Goal: Task Accomplishment & Management: Manage account settings

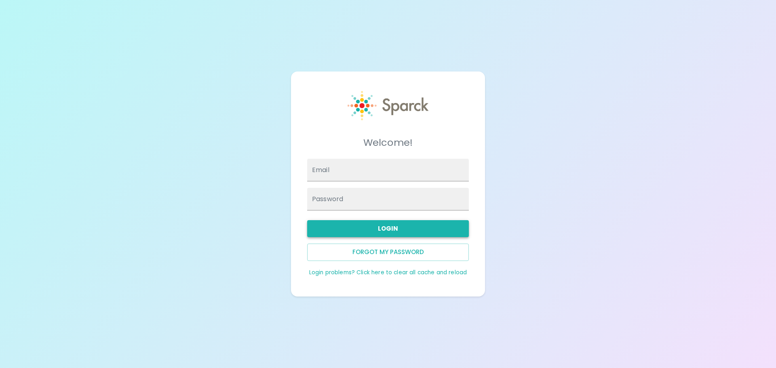
type input "admin@sparckco.com"
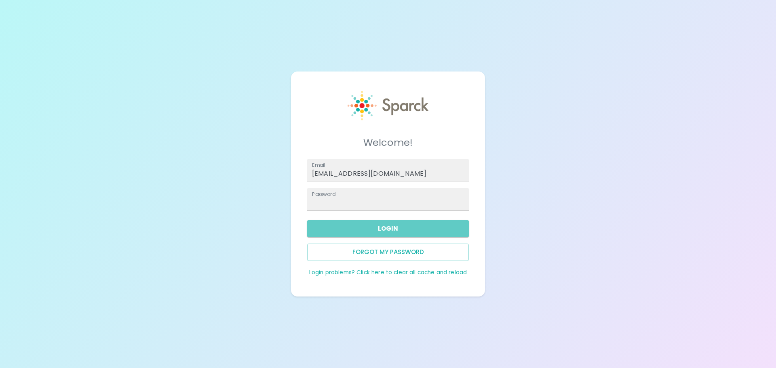
click at [393, 232] on button "Login" at bounding box center [388, 228] width 162 height 17
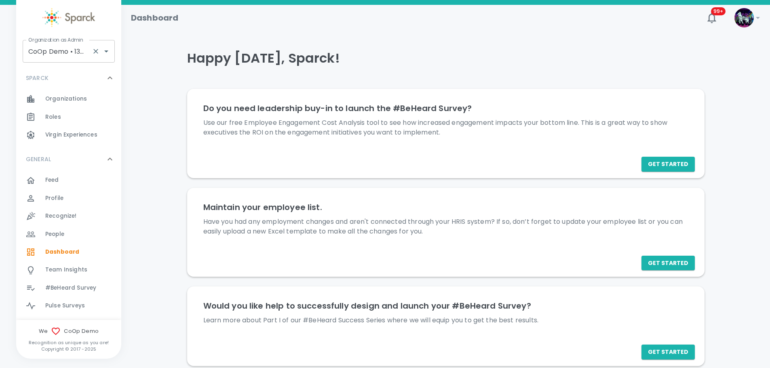
click at [54, 52] on input "CoOp Demo • 1356" at bounding box center [57, 51] width 62 height 15
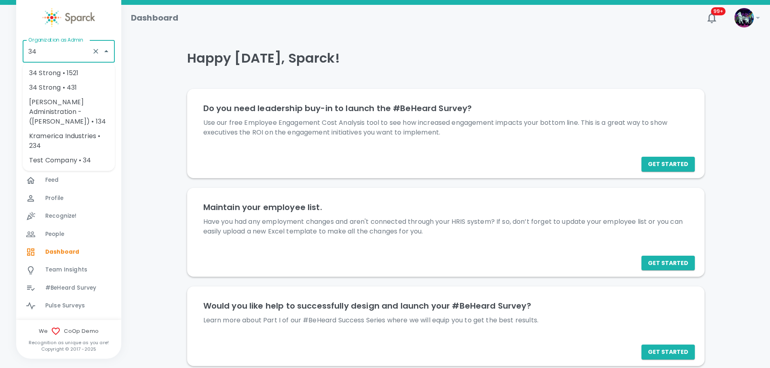
click at [53, 89] on li "34 Strong • 431" at bounding box center [69, 87] width 92 height 15
type input "34 Strong • 431"
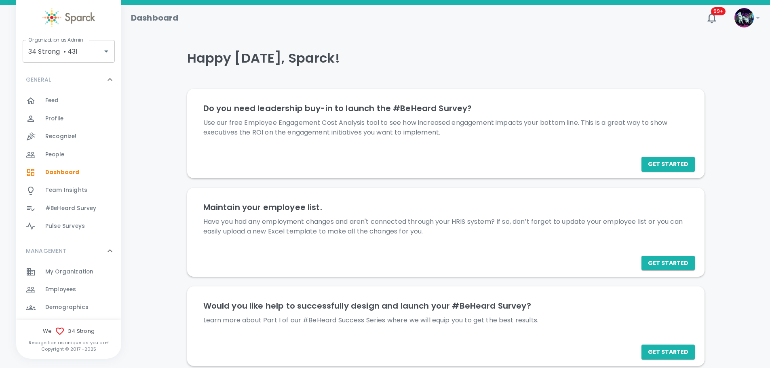
scroll to position [80, 0]
click at [59, 290] on span "Employees" at bounding box center [60, 289] width 31 height 8
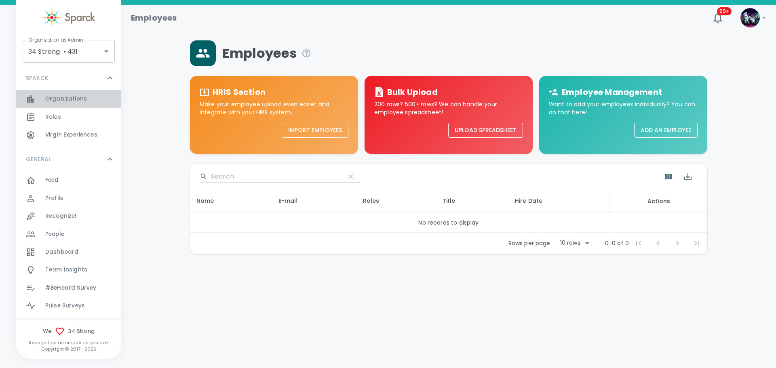
click at [79, 100] on span "Organizations" at bounding box center [66, 99] width 42 height 8
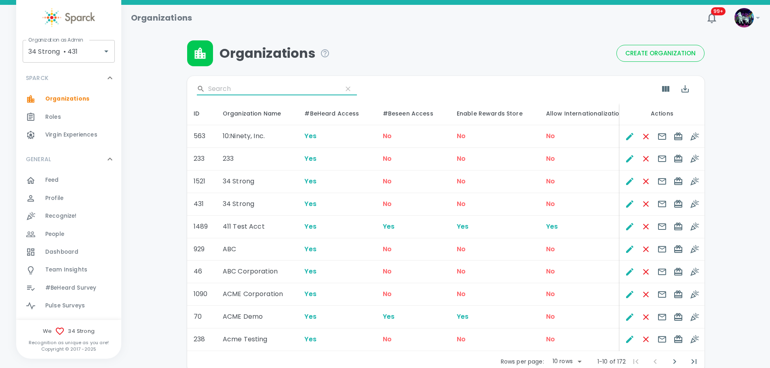
click at [248, 87] on input "Search" at bounding box center [272, 88] width 128 height 13
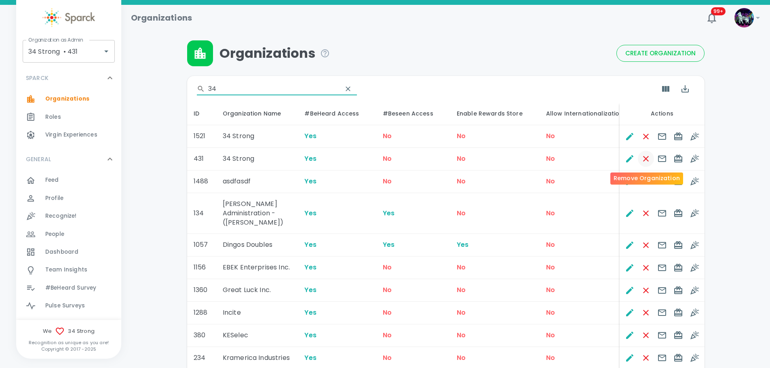
type input "34"
click at [647, 160] on icon "Remove Organization" at bounding box center [646, 159] width 6 height 6
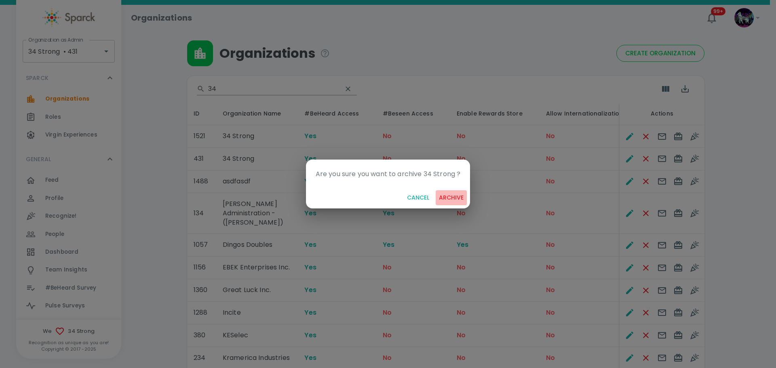
click at [460, 196] on button "archive" at bounding box center [450, 197] width 31 height 15
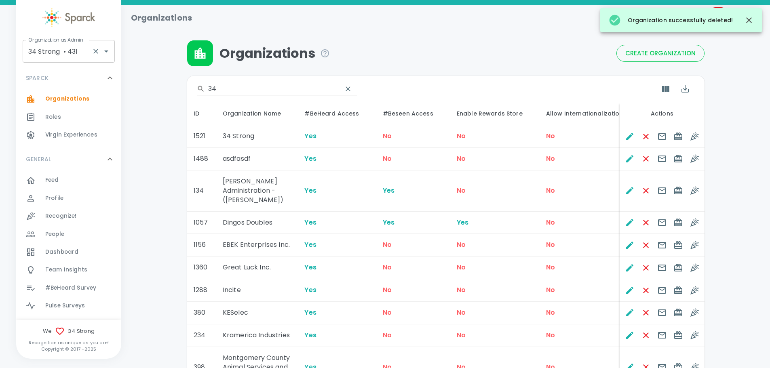
click at [72, 50] on input "34 Strong • 431" at bounding box center [57, 51] width 62 height 15
click at [67, 100] on li "Sparck CO • 1" at bounding box center [69, 97] width 92 height 15
type input "Sparck CO • 1"
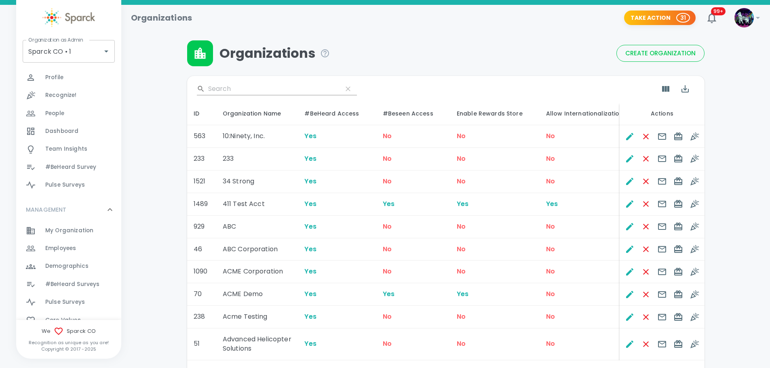
scroll to position [121, 0]
click at [73, 244] on span "Employees" at bounding box center [60, 248] width 31 height 8
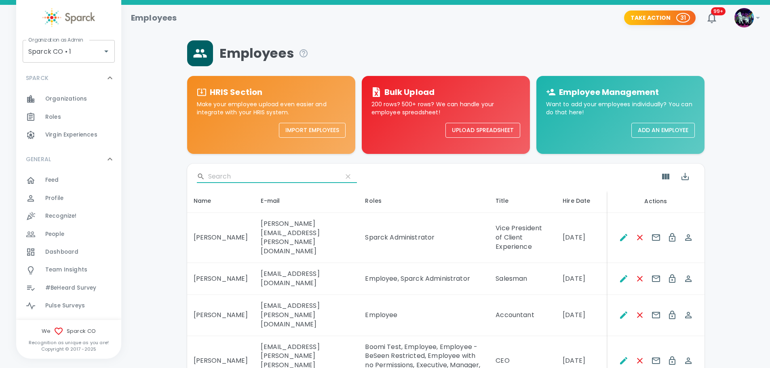
click at [252, 178] on input "Search" at bounding box center [272, 176] width 128 height 13
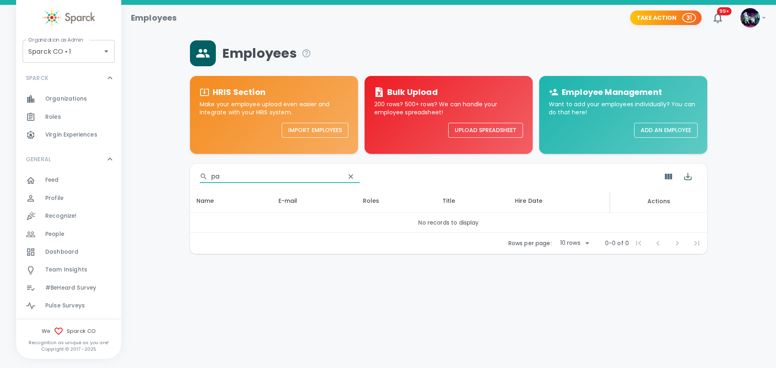
type input "p"
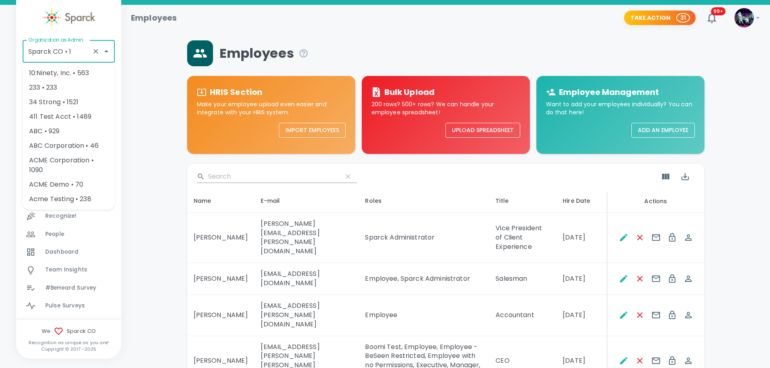
click at [68, 55] on input "Sparck CO • 1" at bounding box center [57, 51] width 62 height 15
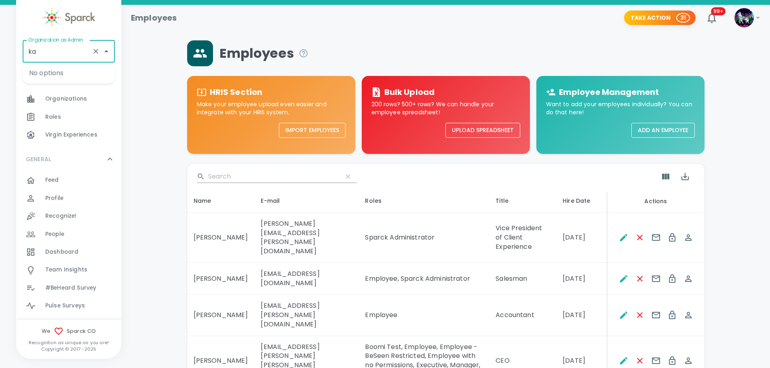
type input "k"
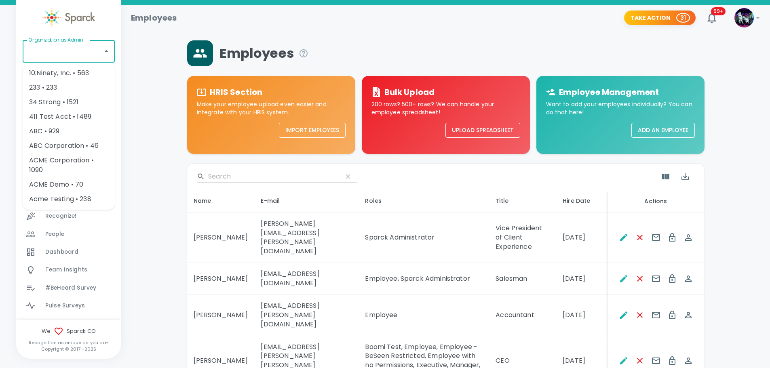
type input "c"
click at [62, 53] on input "Organization as Admin" at bounding box center [62, 51] width 73 height 15
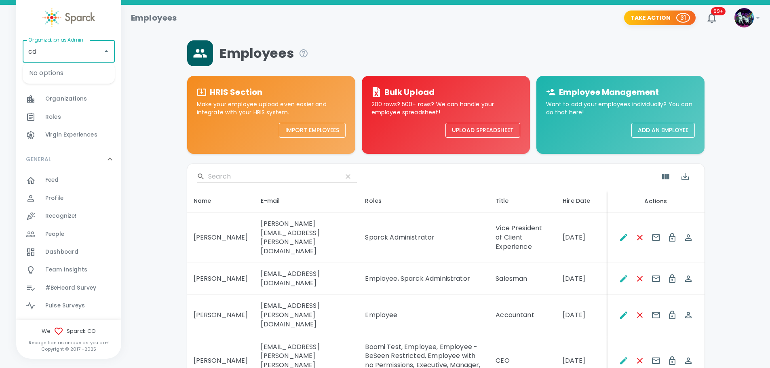
type input "c"
